Goal: Check status: Check status

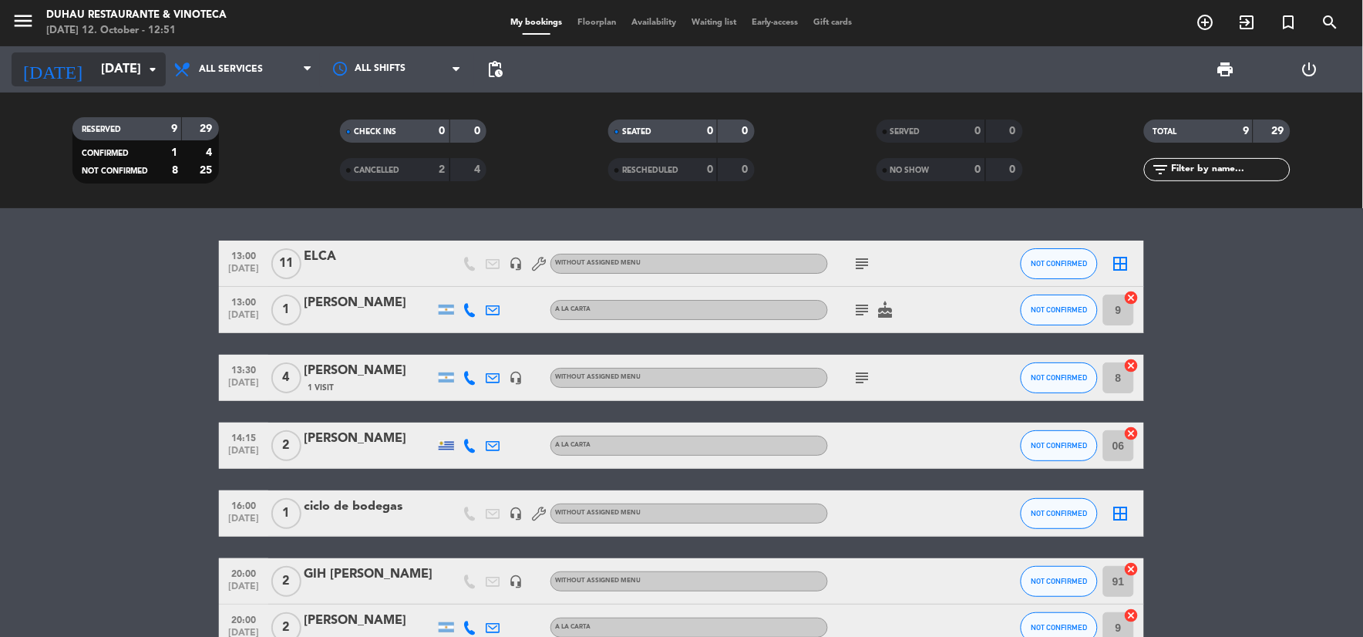
click at [126, 52] on div "[DATE] [DATE] arrow_drop_down" at bounding box center [89, 69] width 154 height 34
click at [119, 57] on input "[DATE]" at bounding box center [174, 70] width 163 height 30
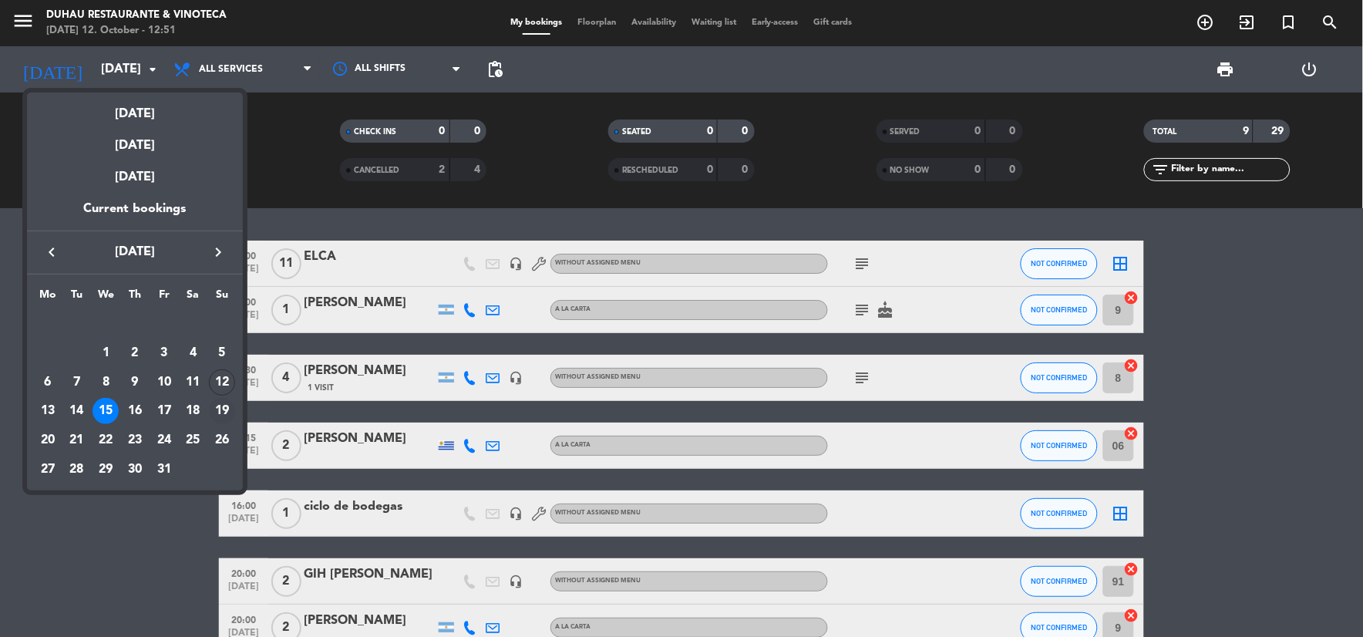
click at [220, 409] on div "19" at bounding box center [222, 411] width 26 height 26
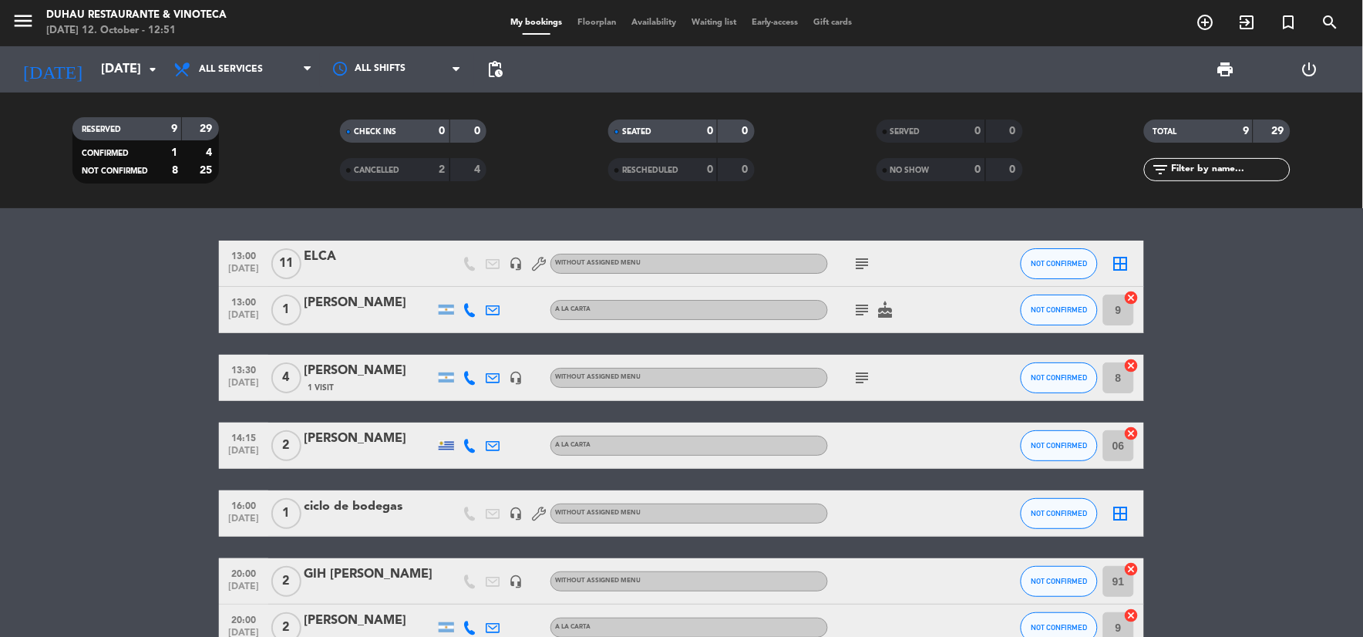
type input "[DATE]"
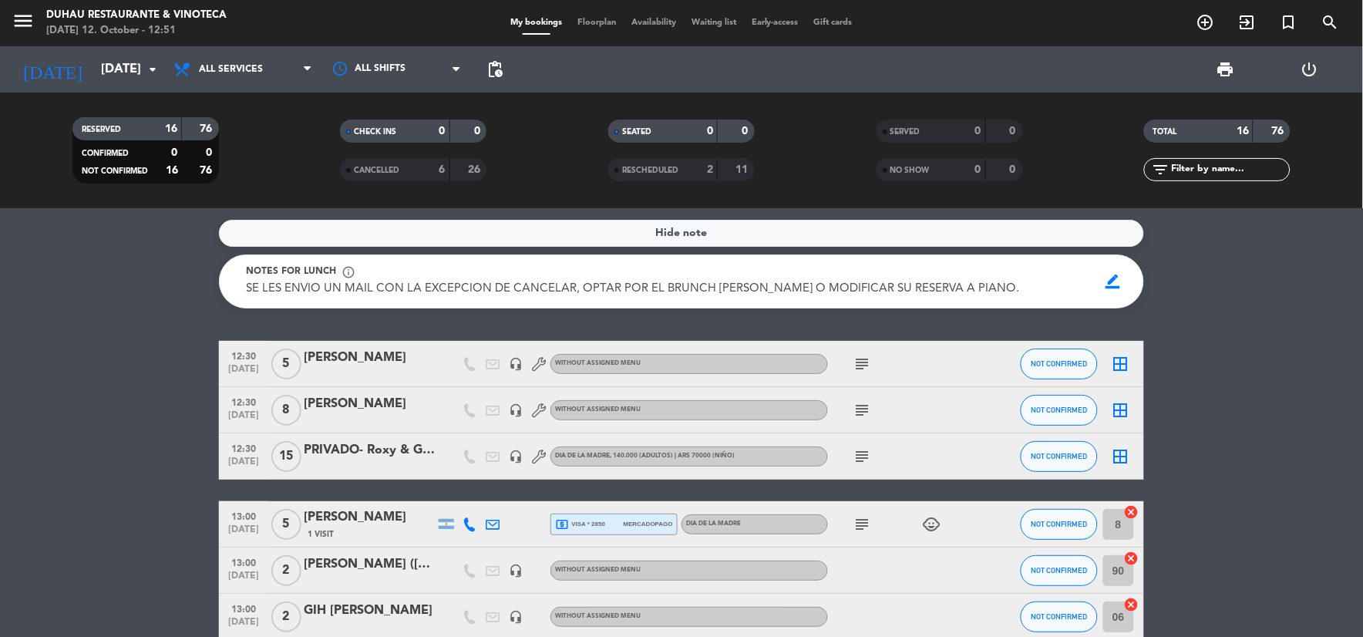
click at [864, 450] on icon "subject" at bounding box center [863, 456] width 19 height 19
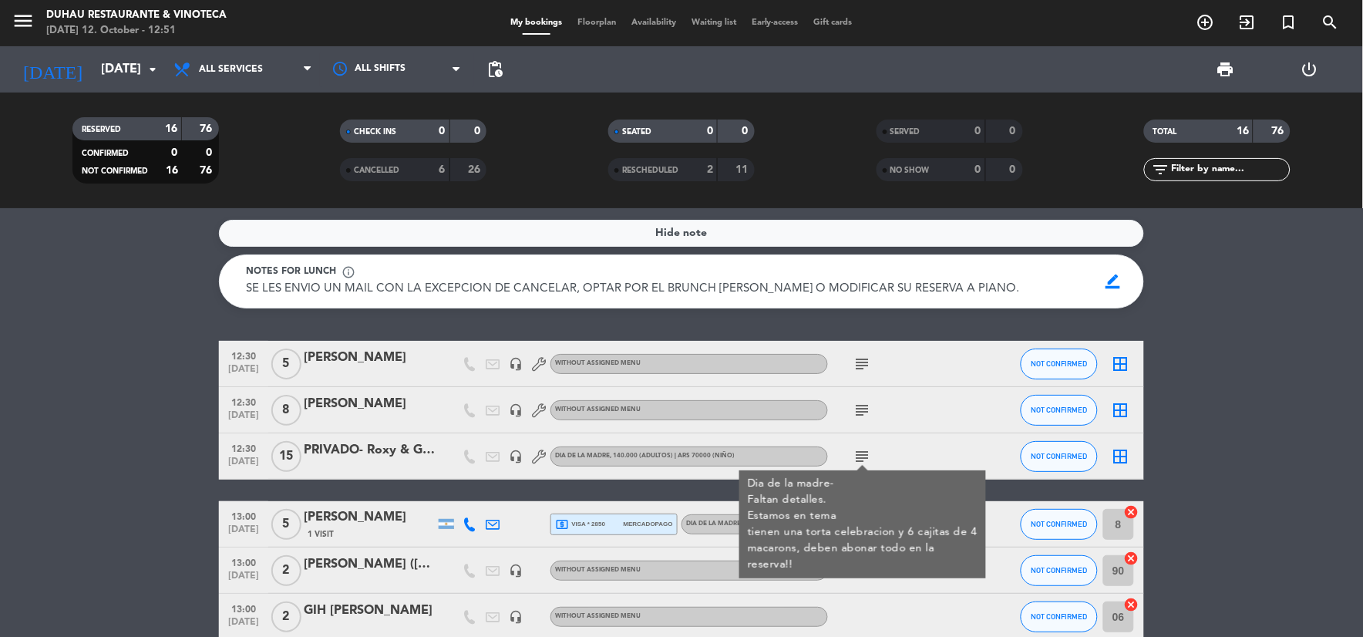
click at [864, 450] on icon "subject" at bounding box center [863, 456] width 19 height 19
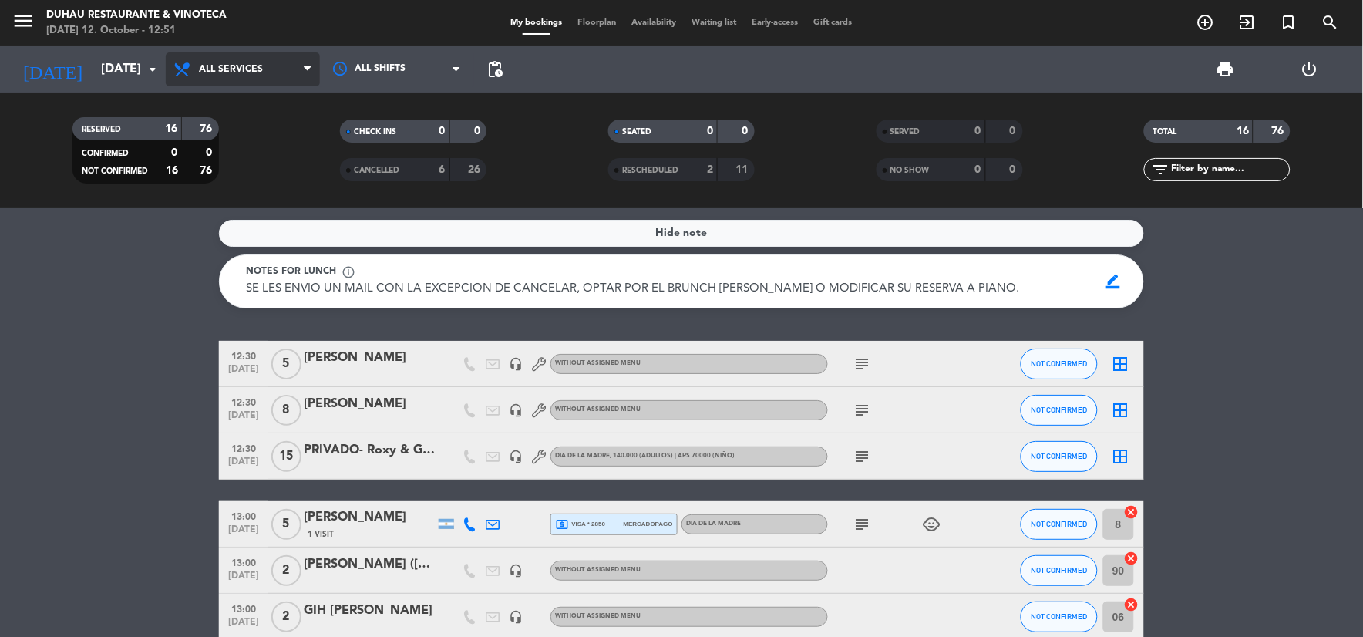
click at [259, 73] on span "All services" at bounding box center [231, 69] width 64 height 11
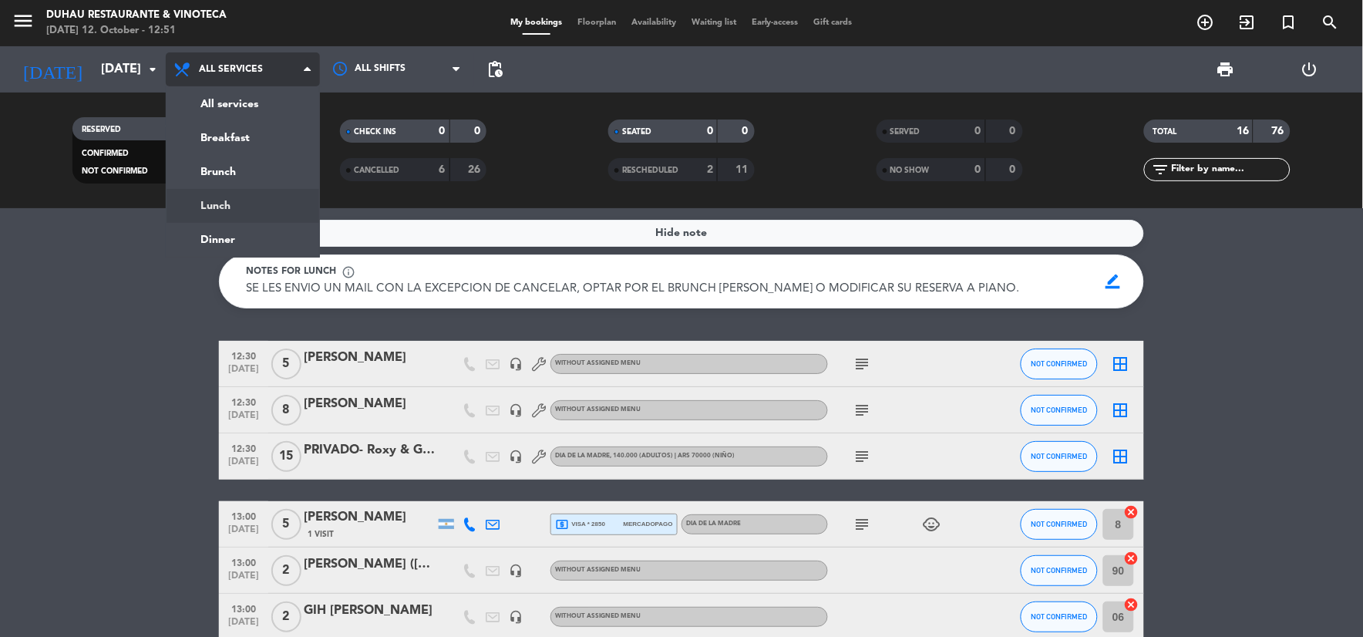
click at [276, 190] on div "menu [PERSON_NAME] Restaurante & Vinoteca [DATE] 12. October - 12:51 My booking…" at bounding box center [681, 104] width 1363 height 208
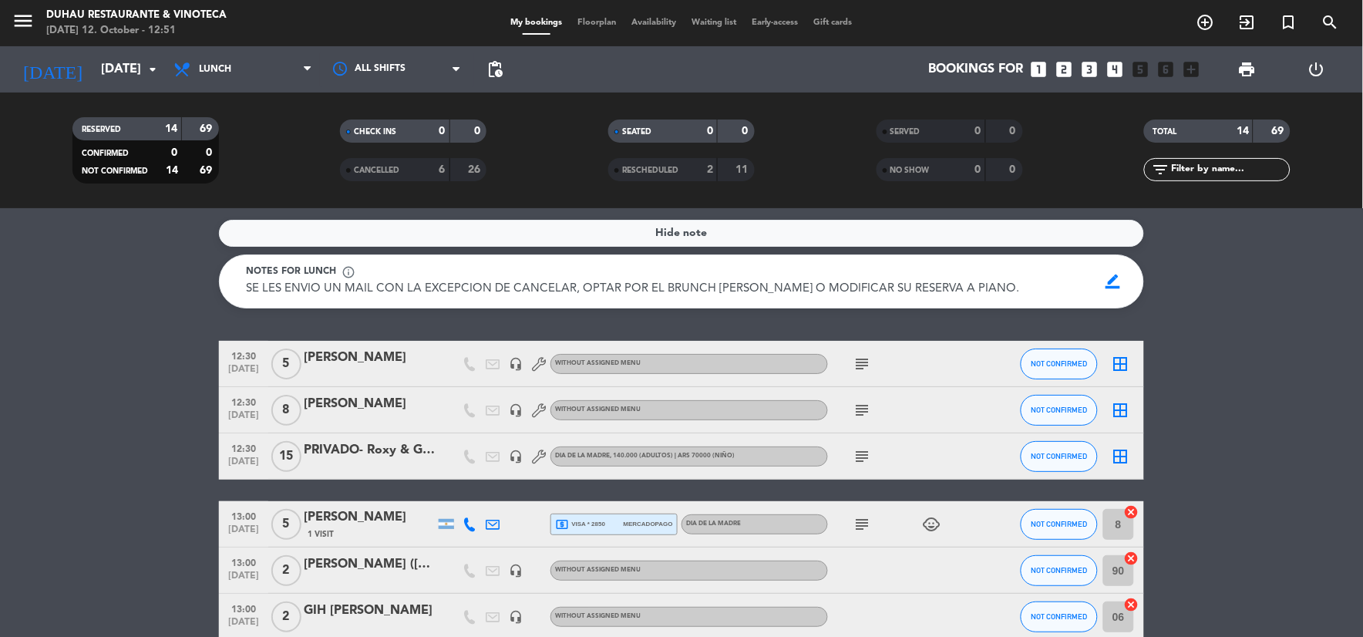
click at [869, 407] on icon "subject" at bounding box center [863, 410] width 19 height 19
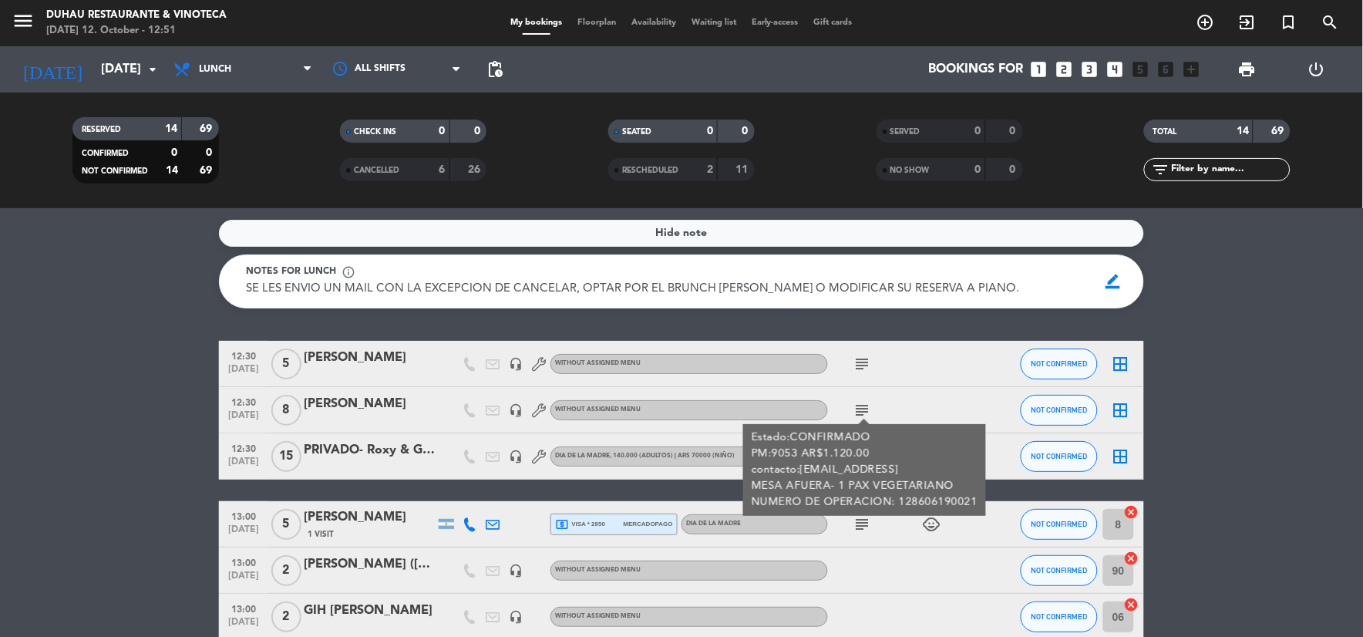
click at [869, 407] on icon "subject" at bounding box center [863, 410] width 19 height 19
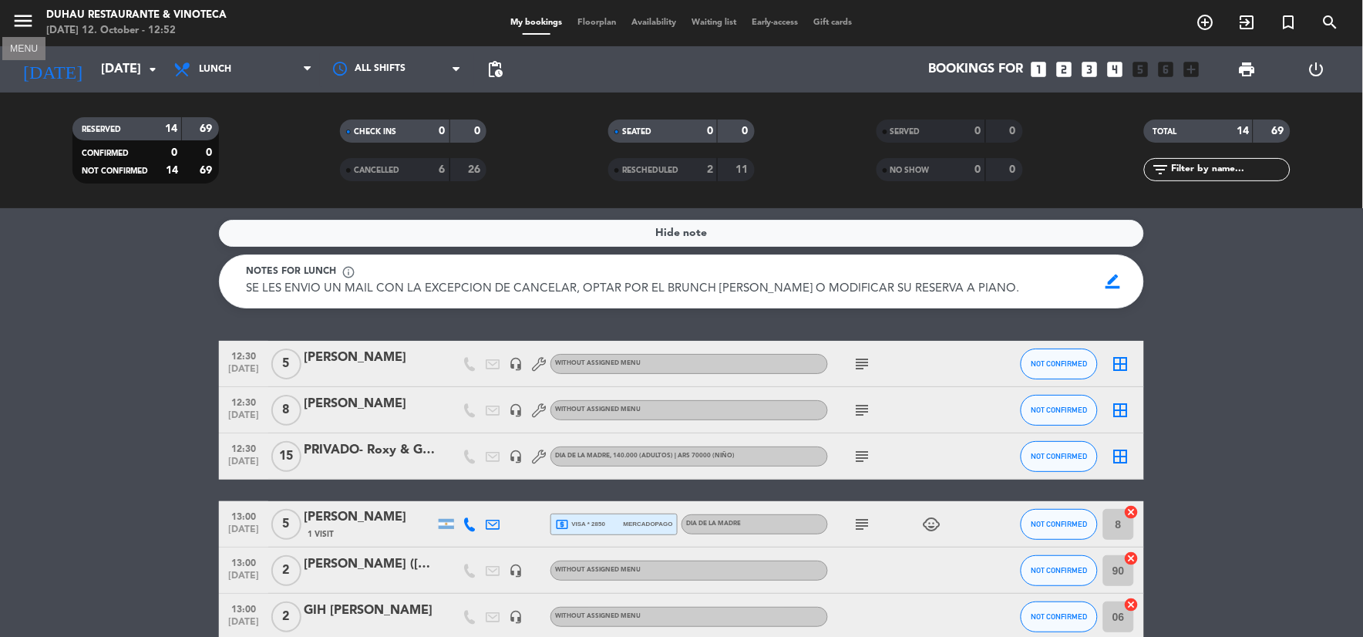
click at [22, 21] on icon "menu" at bounding box center [23, 20] width 23 height 23
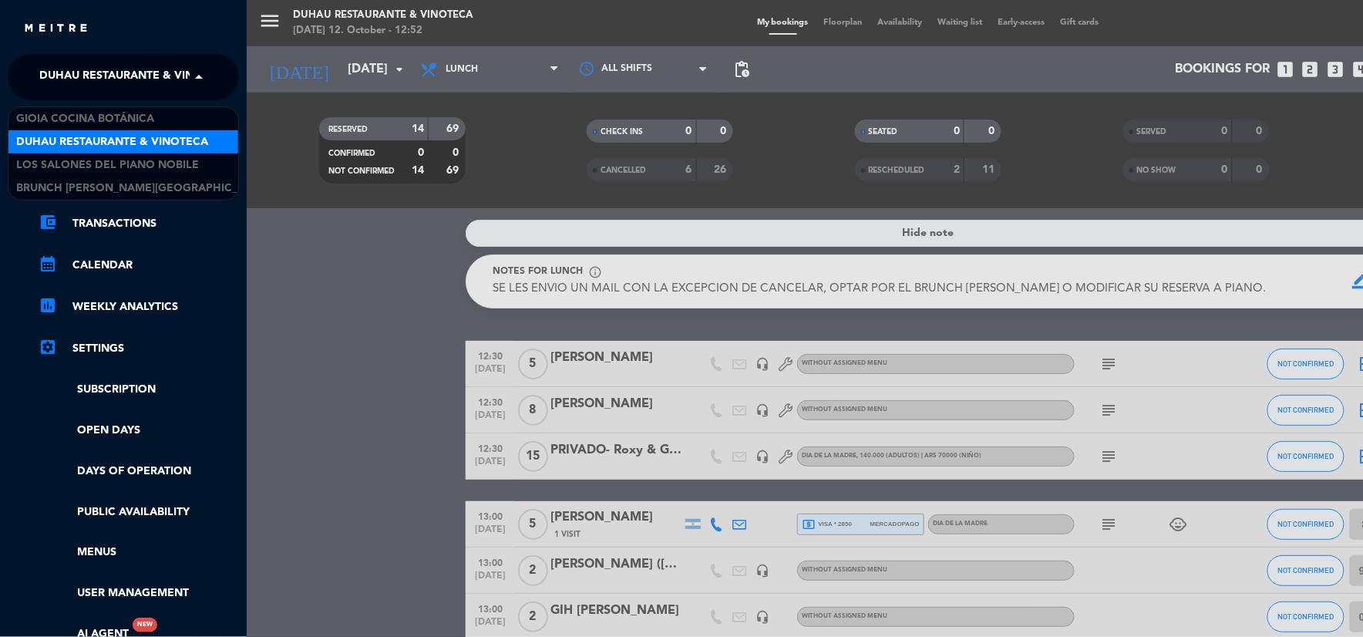
drag, startPoint x: 98, startPoint y: 72, endPoint x: 118, endPoint y: 103, distance: 36.1
click at [99, 72] on span "Duhau Restaurante & Vinoteca" at bounding box center [135, 77] width 192 height 32
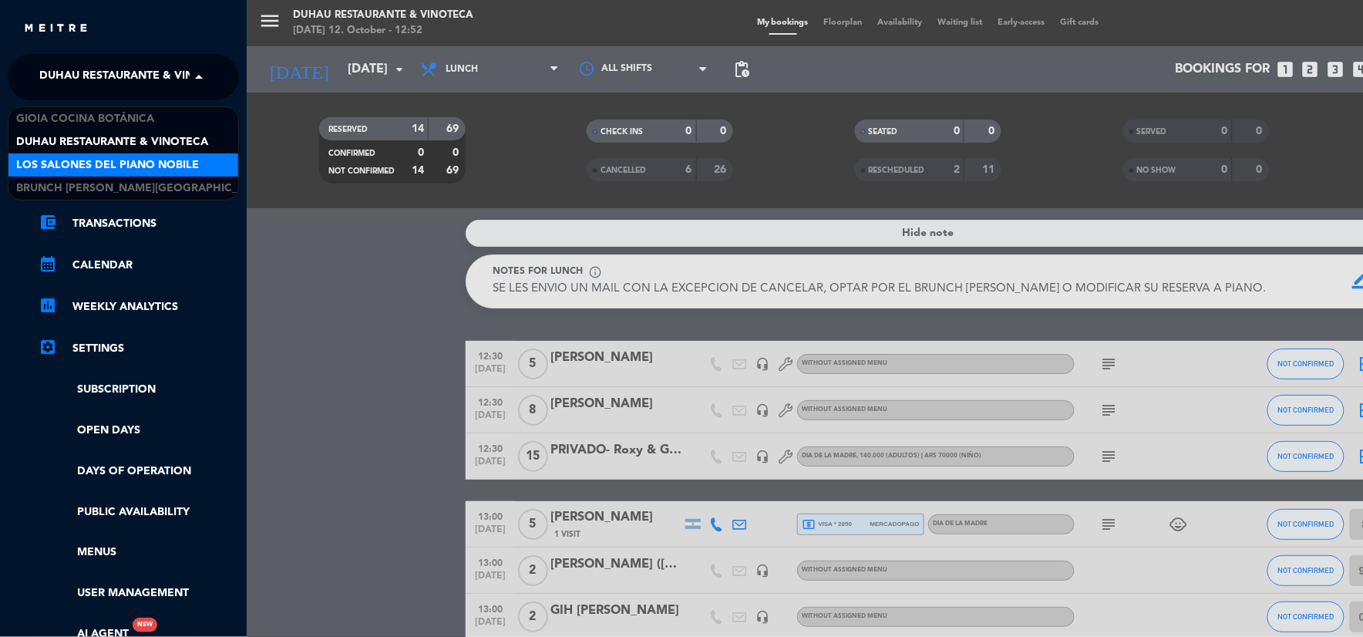
click at [142, 163] on span "Los Salones del Piano Nobile" at bounding box center [107, 166] width 183 height 18
